Goal: Transaction & Acquisition: Book appointment/travel/reservation

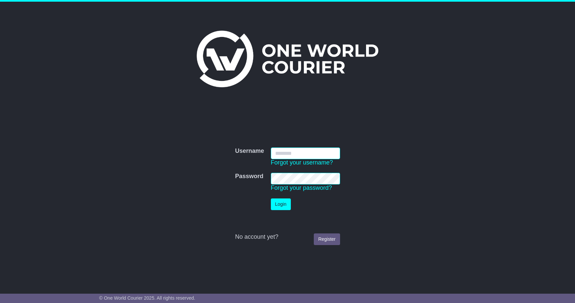
type input "**********"
click at [281, 204] on button "Login" at bounding box center [281, 204] width 20 height 12
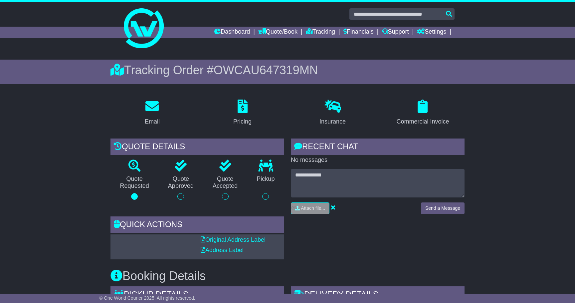
click at [148, 46] on img at bounding box center [144, 28] width 40 height 40
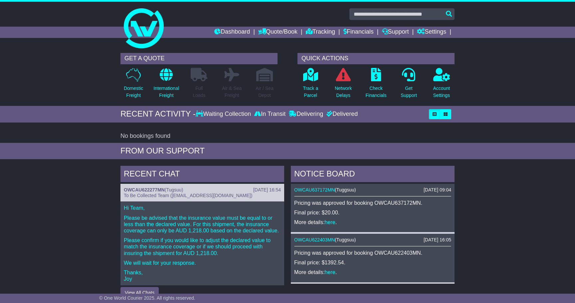
click at [238, 133] on div "No bookings found" at bounding box center [287, 135] width 334 height 7
click at [147, 43] on img at bounding box center [144, 28] width 40 height 40
click at [280, 31] on link "Quote/Book" at bounding box center [277, 32] width 39 height 11
click at [271, 53] on link "International" at bounding box center [285, 50] width 53 height 7
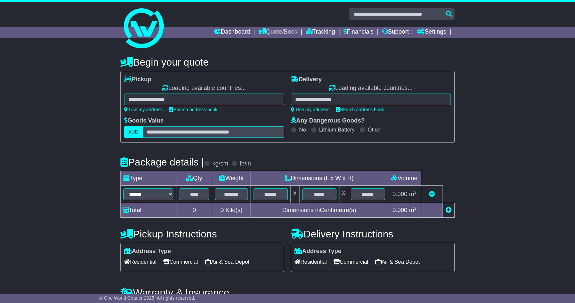
select select "**"
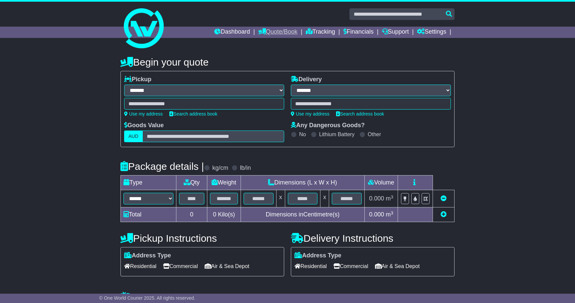
click at [273, 34] on link "Quote/Book" at bounding box center [277, 32] width 39 height 11
click at [270, 55] on link "Saved Quotes" at bounding box center [285, 58] width 53 height 7
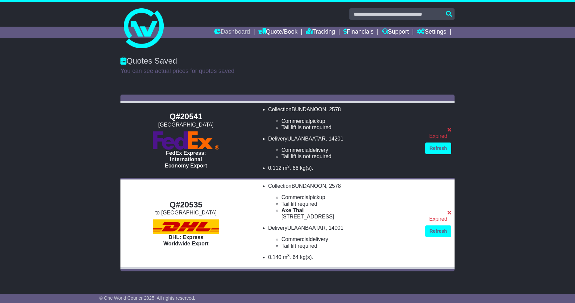
click at [228, 30] on link "Dashboard" at bounding box center [232, 32] width 36 height 11
